Goal: Information Seeking & Learning: Learn about a topic

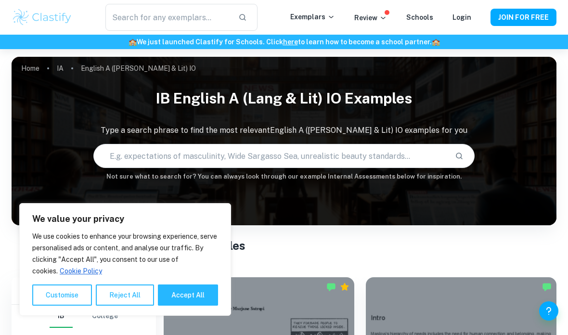
scroll to position [242, 0]
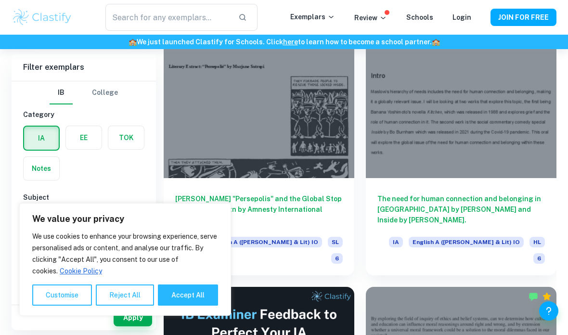
click at [170, 305] on button "Accept All" at bounding box center [188, 294] width 60 height 21
checkbox input "true"
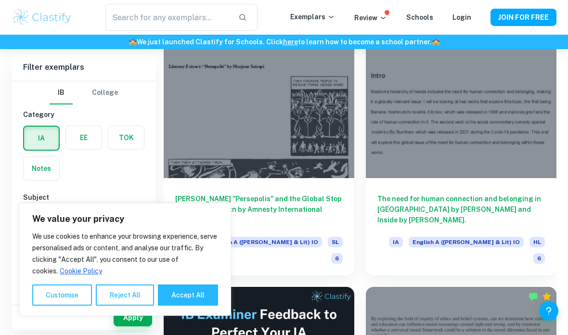
checkbox input "true"
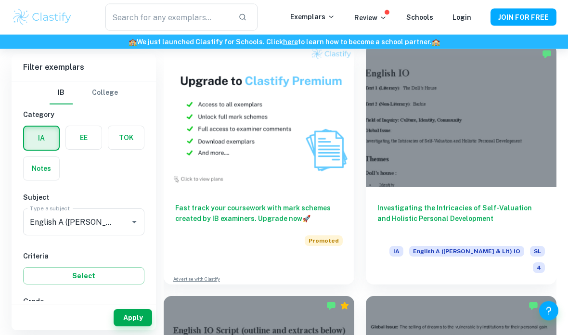
scroll to position [988, 0]
click at [484, 203] on h6 "Investigating the Intricacies of Self-Valuation and Holistic Personal Developme…" at bounding box center [460, 219] width 167 height 32
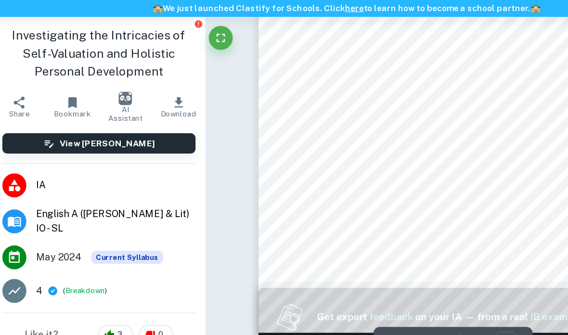
scroll to position [219, 0]
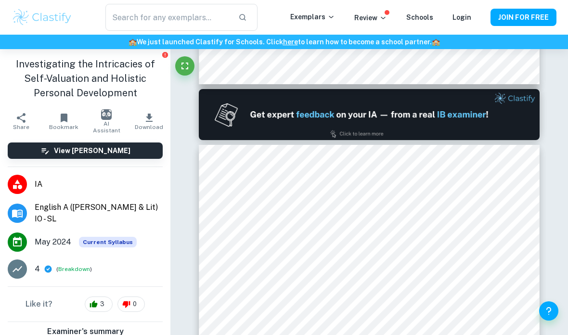
type input "1"
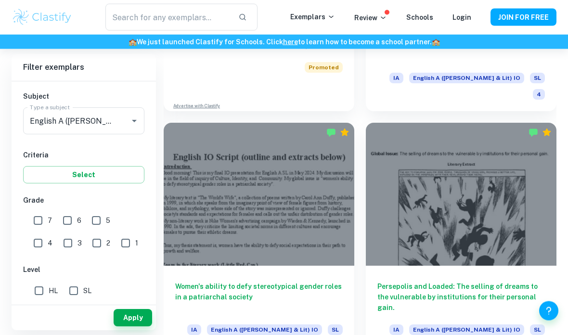
scroll to position [1161, 0]
click at [214, 281] on h6 "Women's ability to defy stereotypical gender roles in a patriarchal society" at bounding box center [258, 297] width 167 height 32
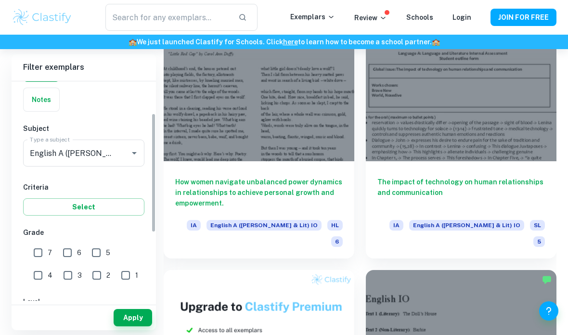
scroll to position [69, 0]
click at [36, 254] on input "7" at bounding box center [37, 251] width 19 height 19
checkbox input "true"
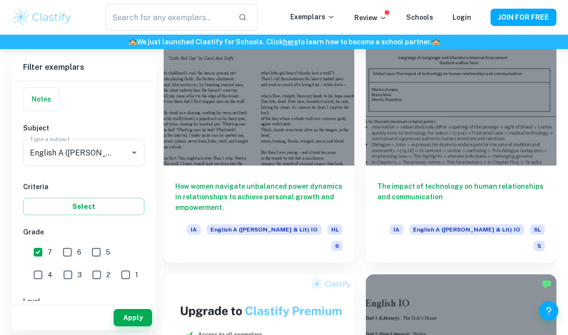
scroll to position [759, 0]
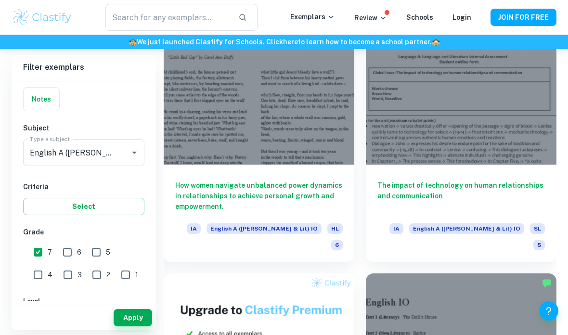
click at [39, 207] on button "Select" at bounding box center [83, 206] width 121 height 17
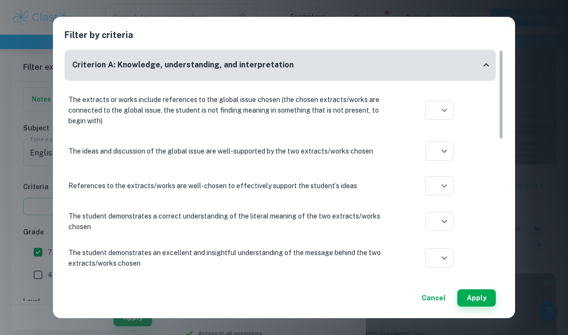
click at [480, 299] on button "Apply" at bounding box center [476, 297] width 38 height 17
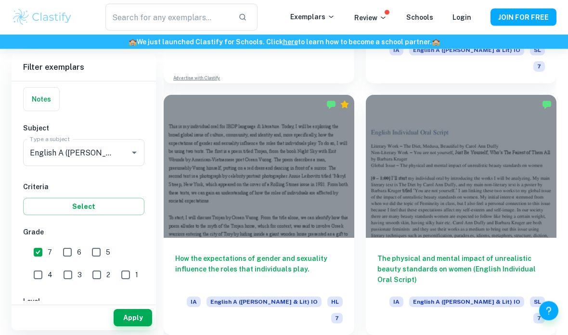
scroll to position [686, 0]
click at [502, 253] on h6 "The physical and mental impact of unrealistic beauty standards on women (Englis…" at bounding box center [460, 269] width 167 height 32
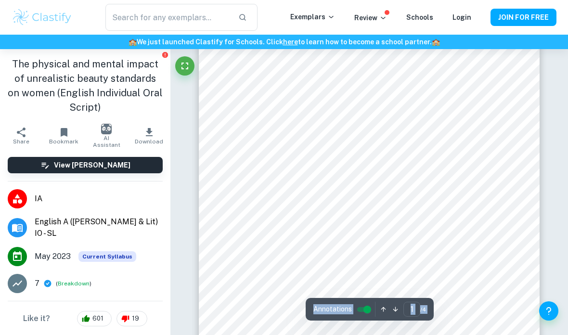
scroll to position [149, 0]
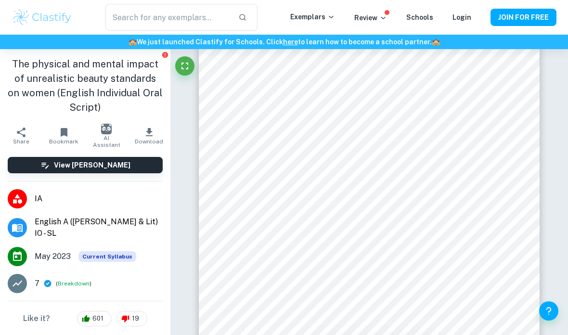
scroll to position [89, 0]
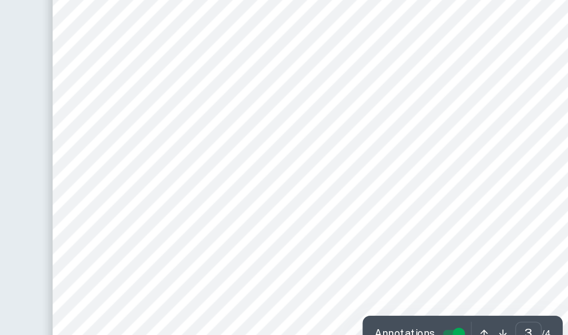
scroll to position [1315, 0]
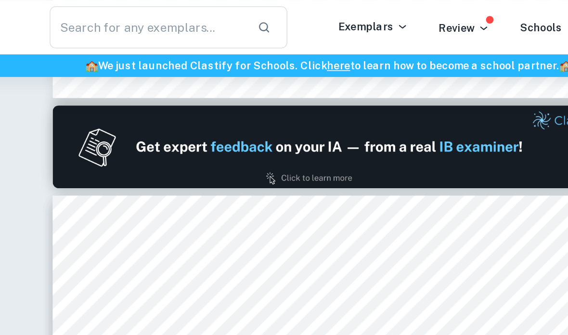
type input "1"
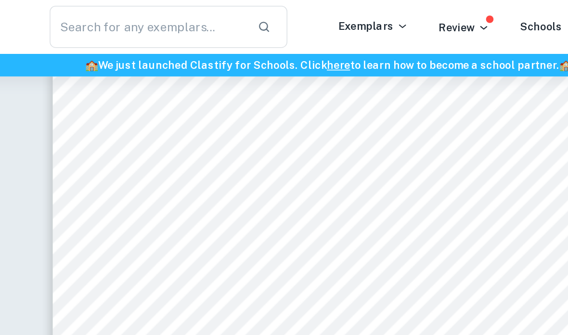
scroll to position [0, 0]
